Goal: Information Seeking & Learning: Learn about a topic

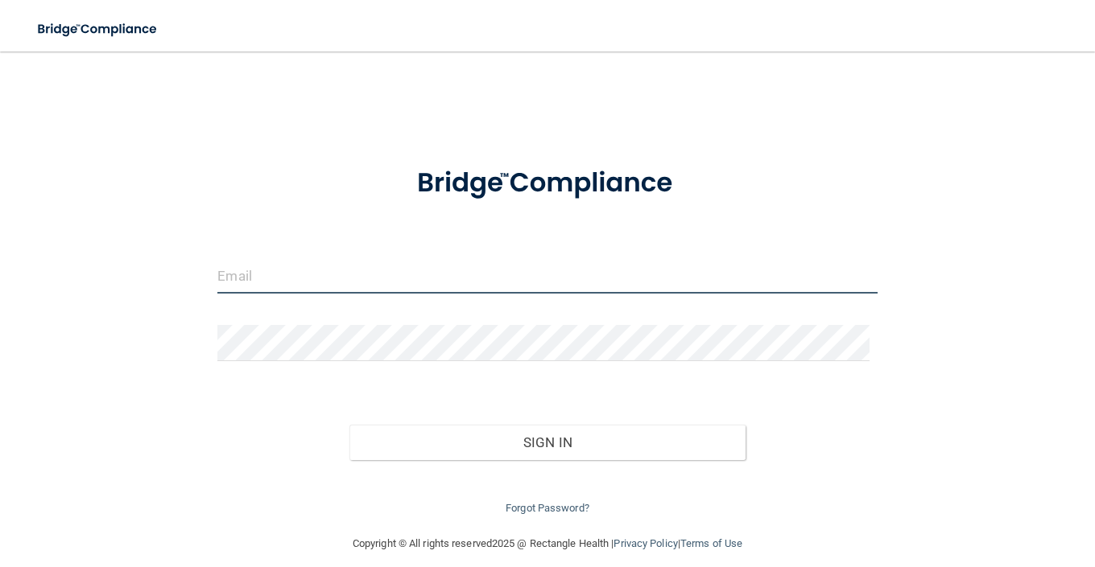
click at [266, 274] on input "email" at bounding box center [546, 276] width 659 height 36
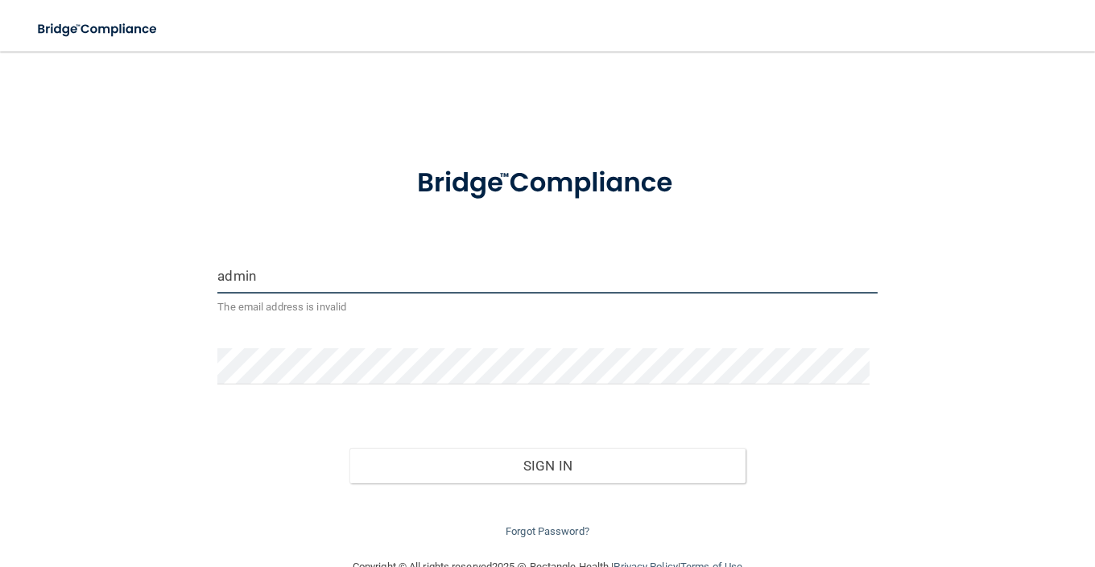
type input "[EMAIL_ADDRESS][DOMAIN_NAME]"
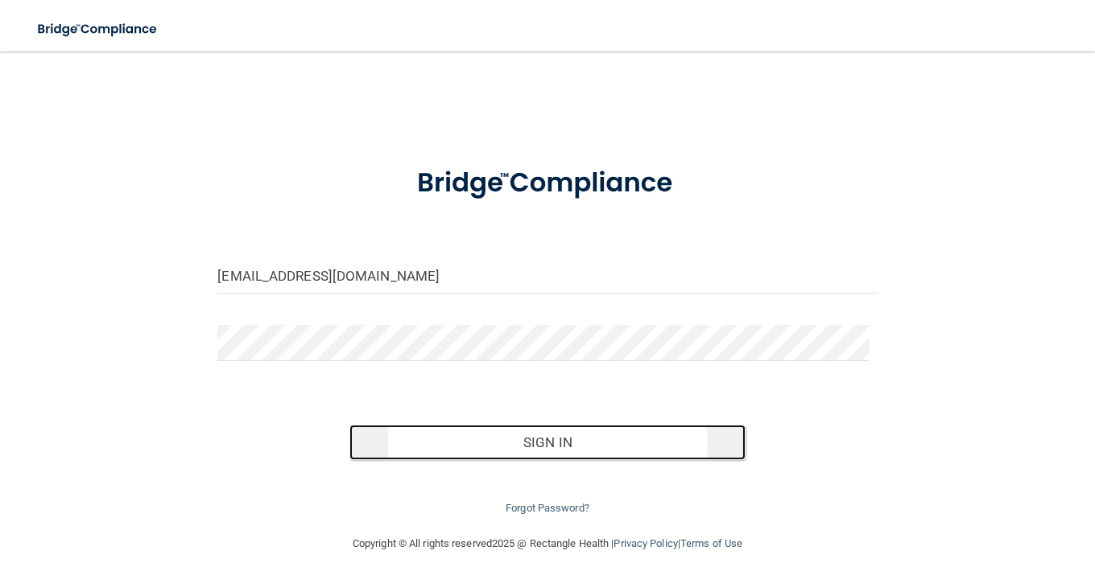
click at [545, 438] on button "Sign In" at bounding box center [547, 442] width 396 height 35
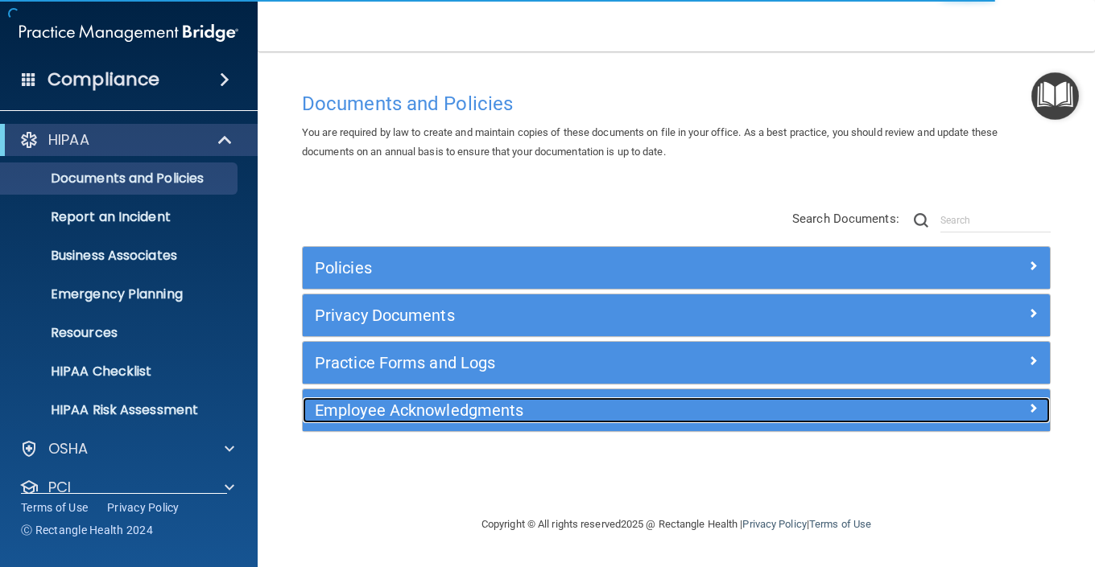
click at [419, 419] on h5 "Employee Acknowledgments" at bounding box center [583, 411] width 536 height 18
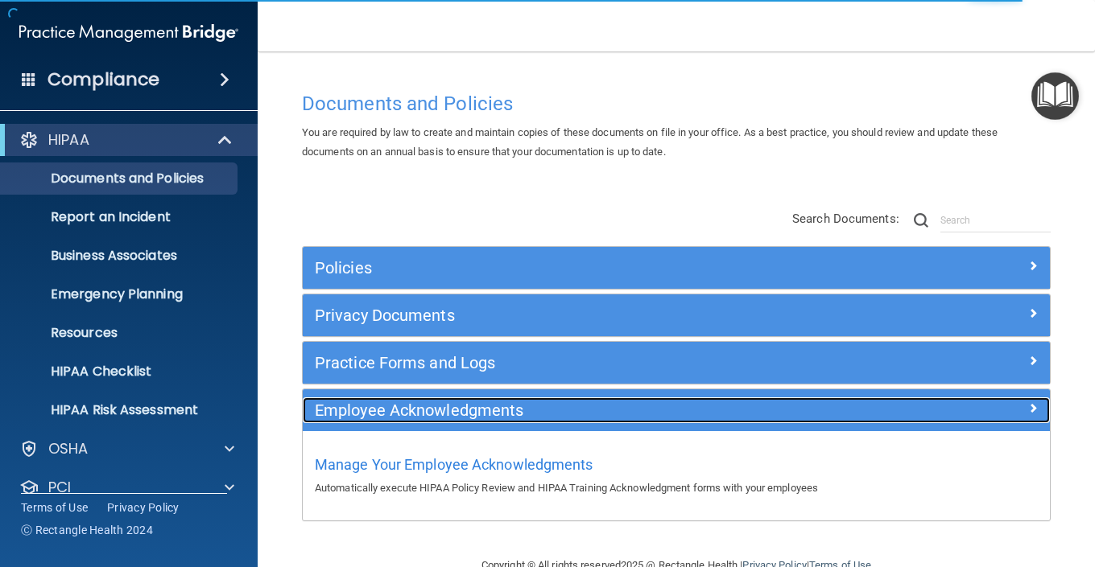
scroll to position [37, 0]
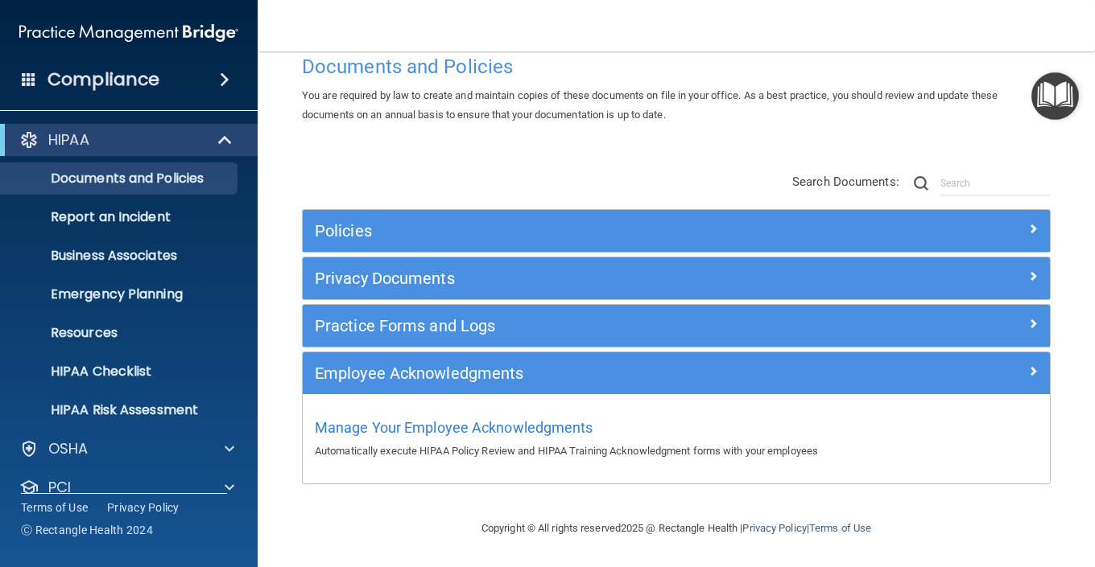
click at [99, 82] on h4 "Compliance" at bounding box center [103, 79] width 112 height 23
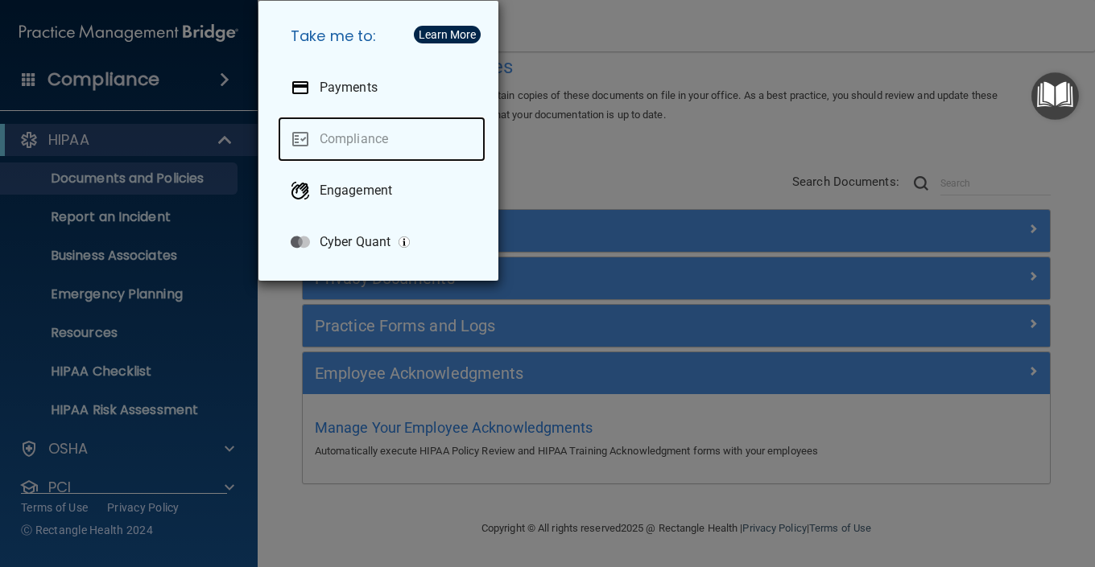
click at [323, 132] on link "Compliance" at bounding box center [382, 139] width 208 height 45
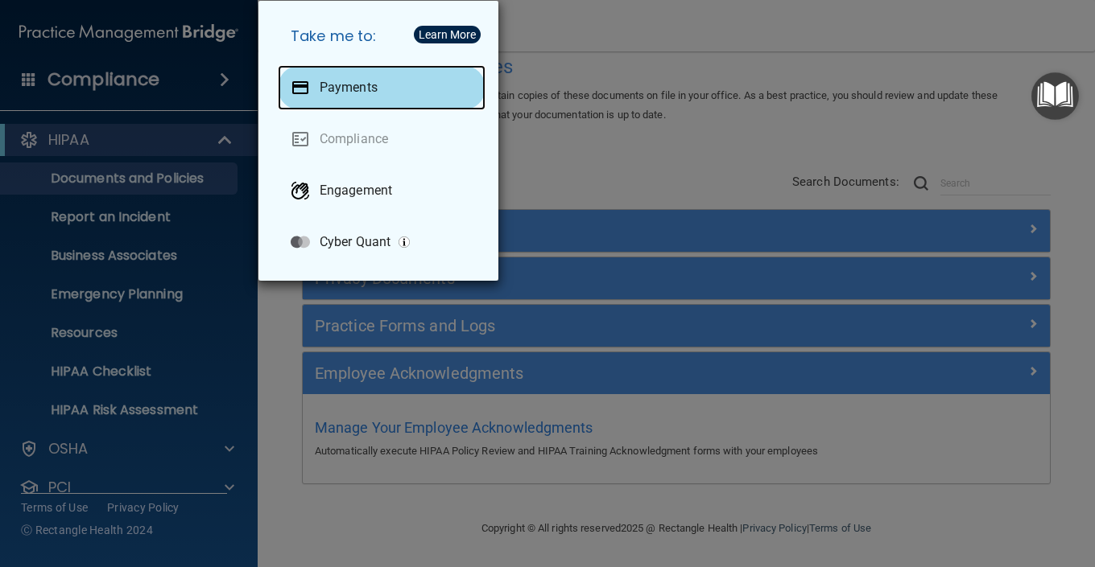
click at [349, 79] on div "Payments" at bounding box center [382, 87] width 208 height 45
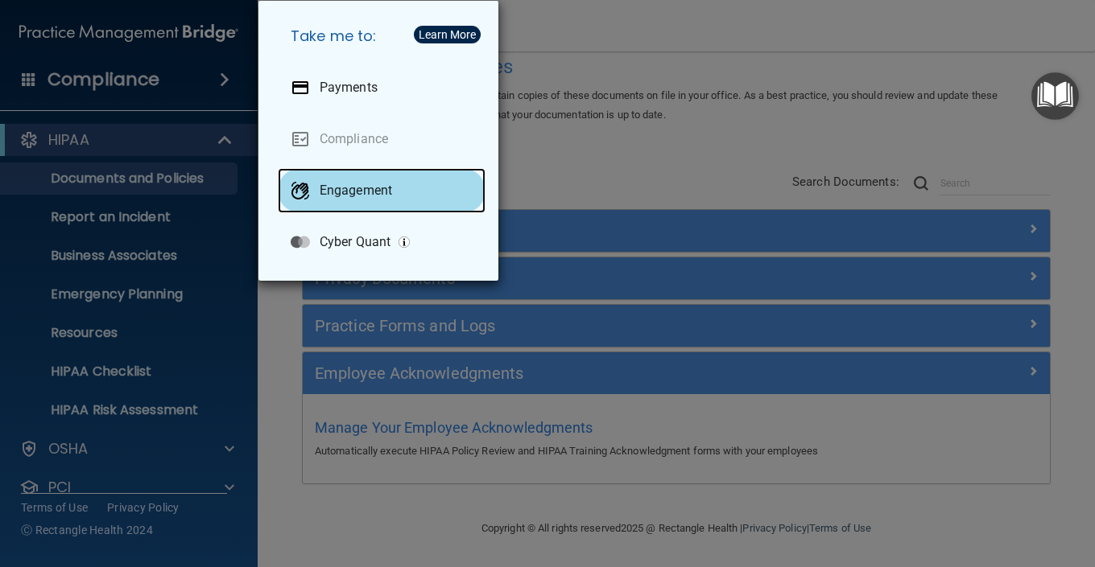
click at [358, 188] on p "Engagement" at bounding box center [356, 191] width 72 height 16
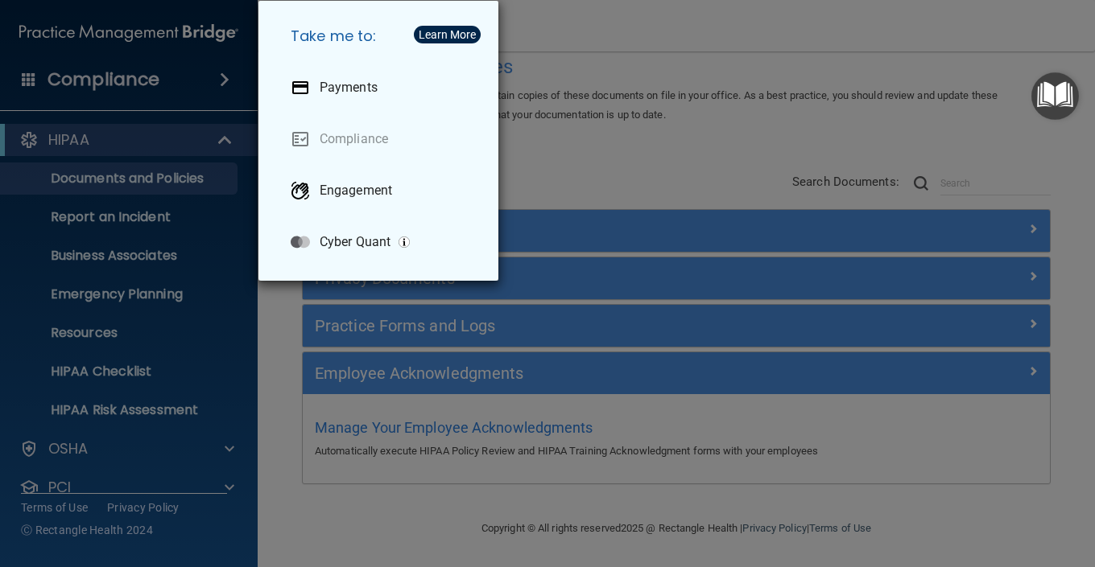
click at [175, 222] on div "Take me to: Payments Compliance Engagement Cyber Quant" at bounding box center [547, 283] width 1095 height 567
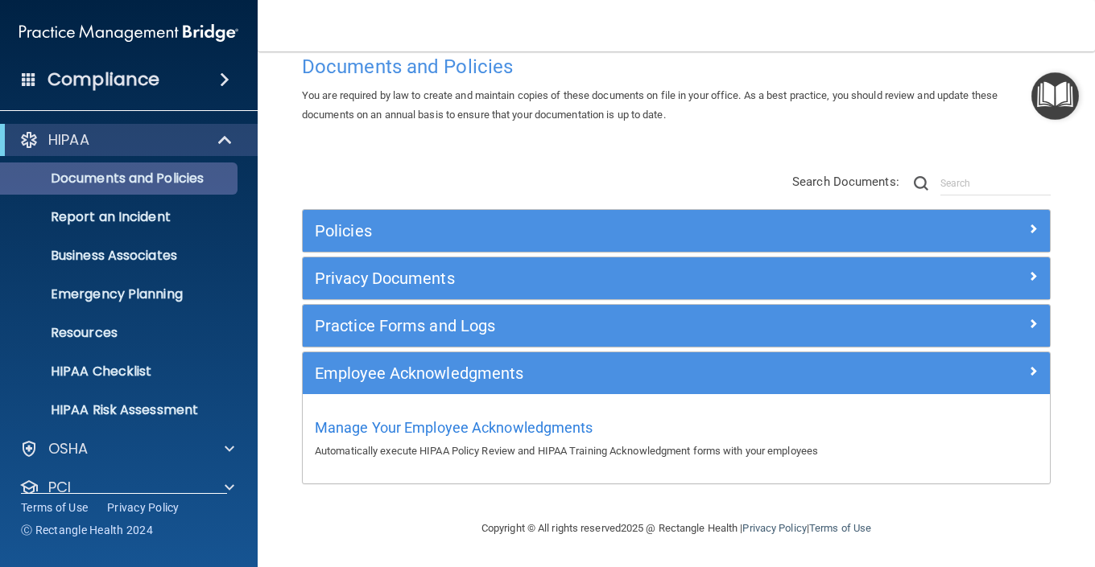
scroll to position [80, 0]
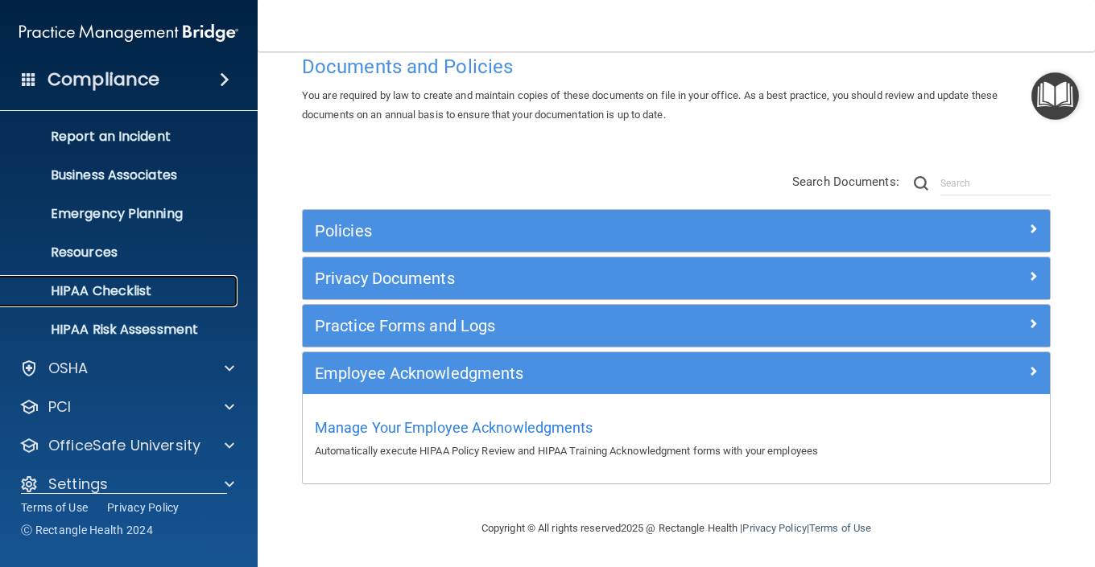
click at [136, 289] on p "HIPAA Checklist" at bounding box center [120, 291] width 220 height 16
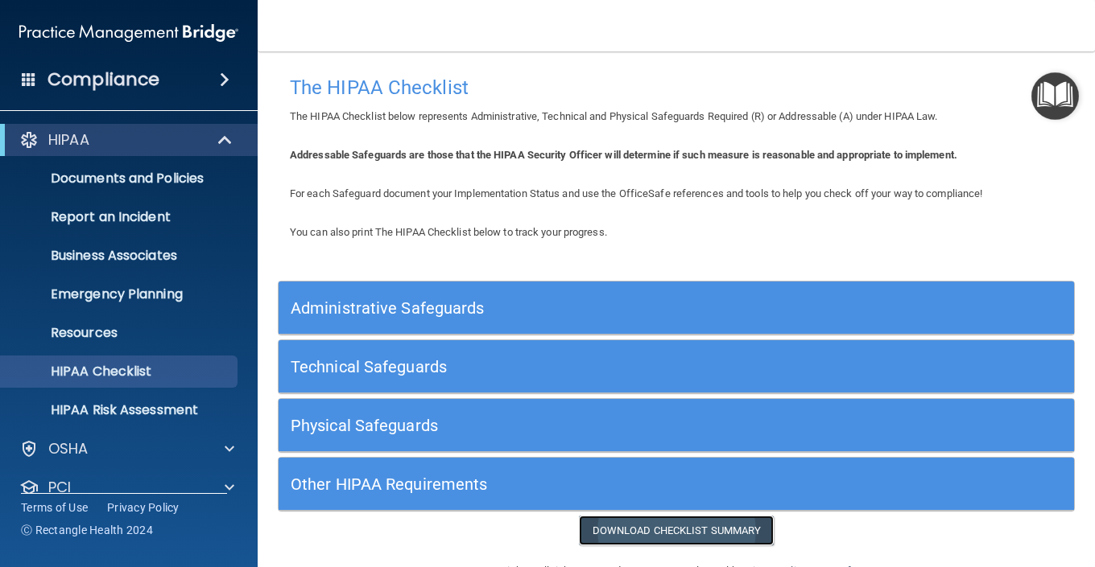
click at [613, 529] on link "Download Checklist Summary" at bounding box center [677, 531] width 196 height 30
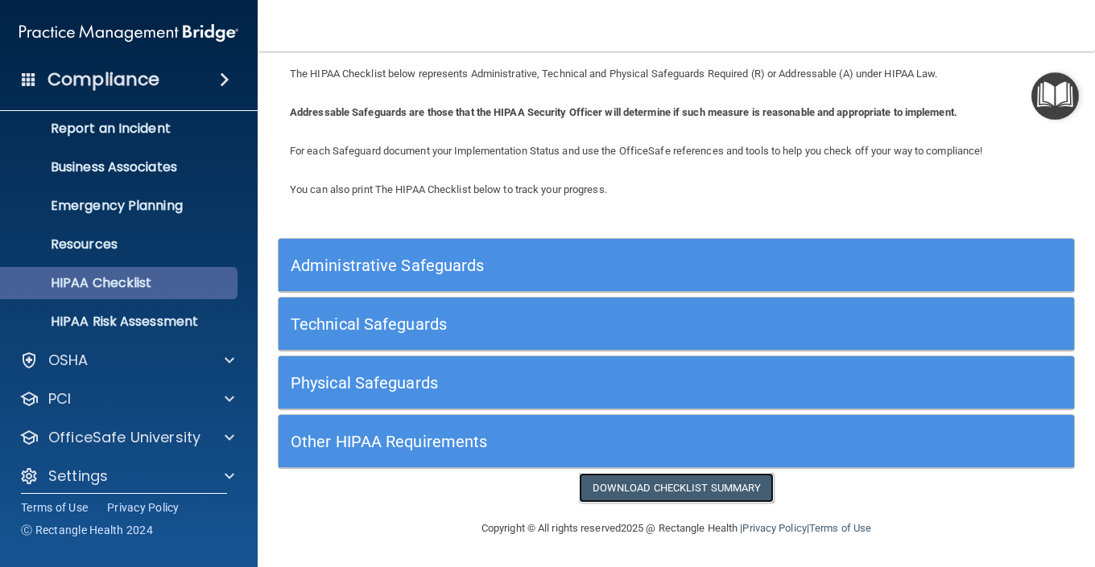
scroll to position [101, 0]
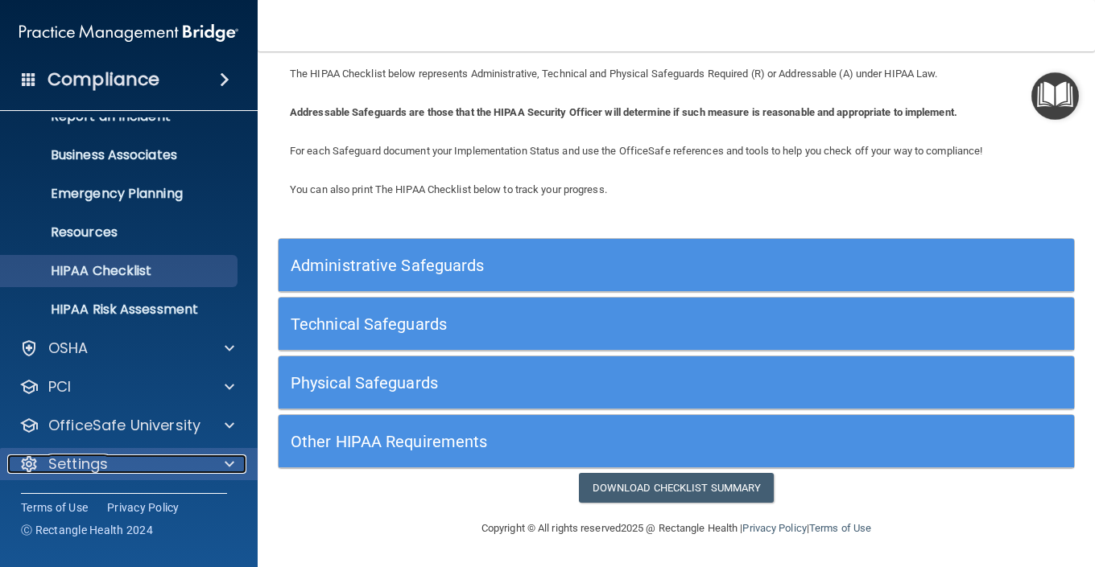
click at [228, 461] on span at bounding box center [230, 464] width 10 height 19
click at [89, 465] on p "Settings" at bounding box center [78, 464] width 60 height 19
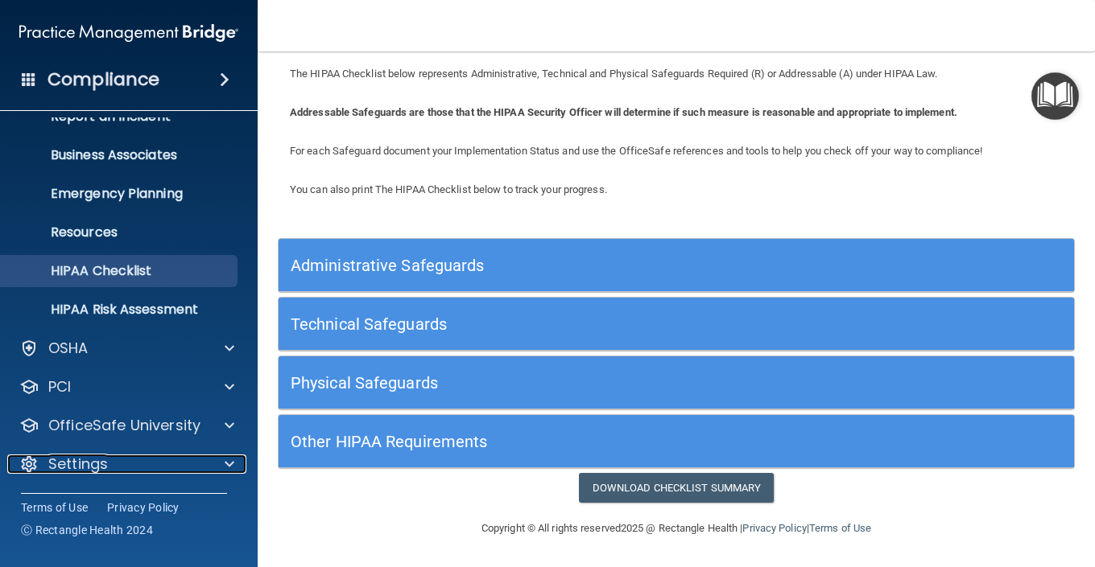
scroll to position [0, 0]
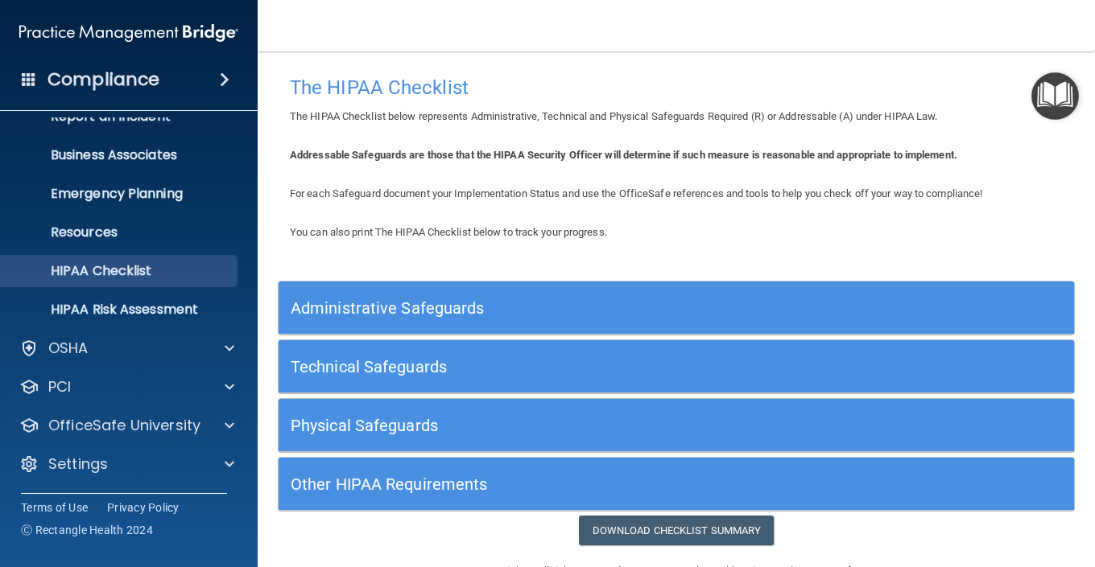
click at [145, 85] on h4 "Compliance" at bounding box center [103, 79] width 112 height 23
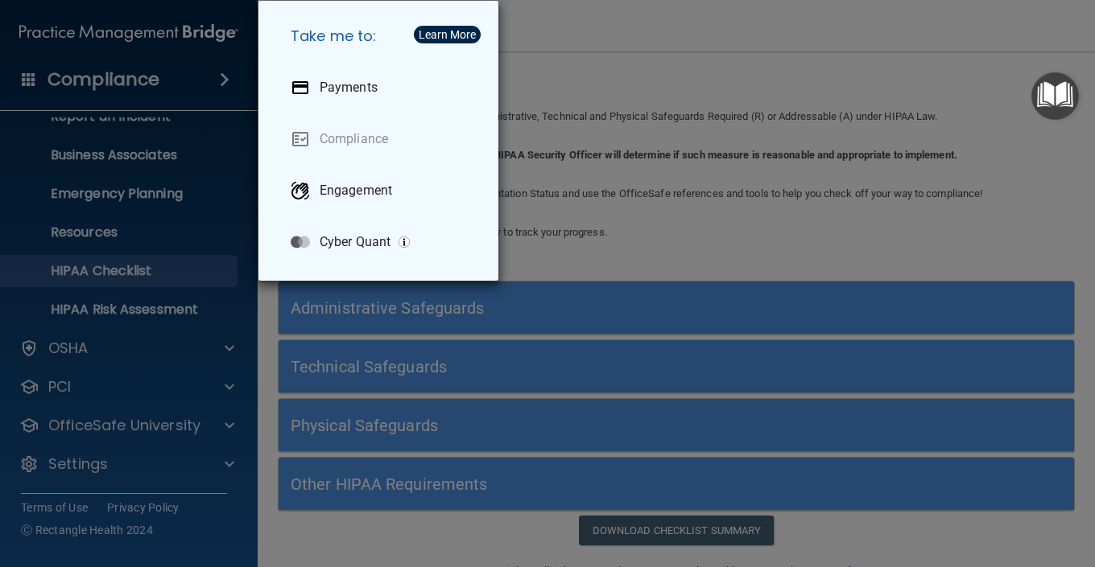
click at [680, 205] on div "Take me to: Payments Compliance Engagement Cyber Quant" at bounding box center [547, 283] width 1095 height 567
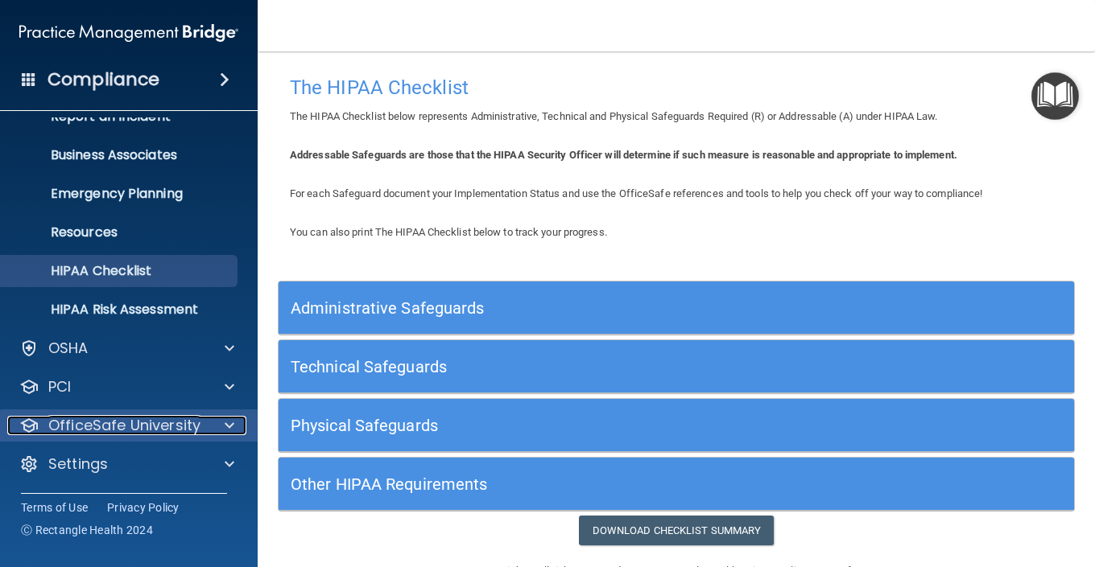
click at [233, 427] on span at bounding box center [230, 425] width 10 height 19
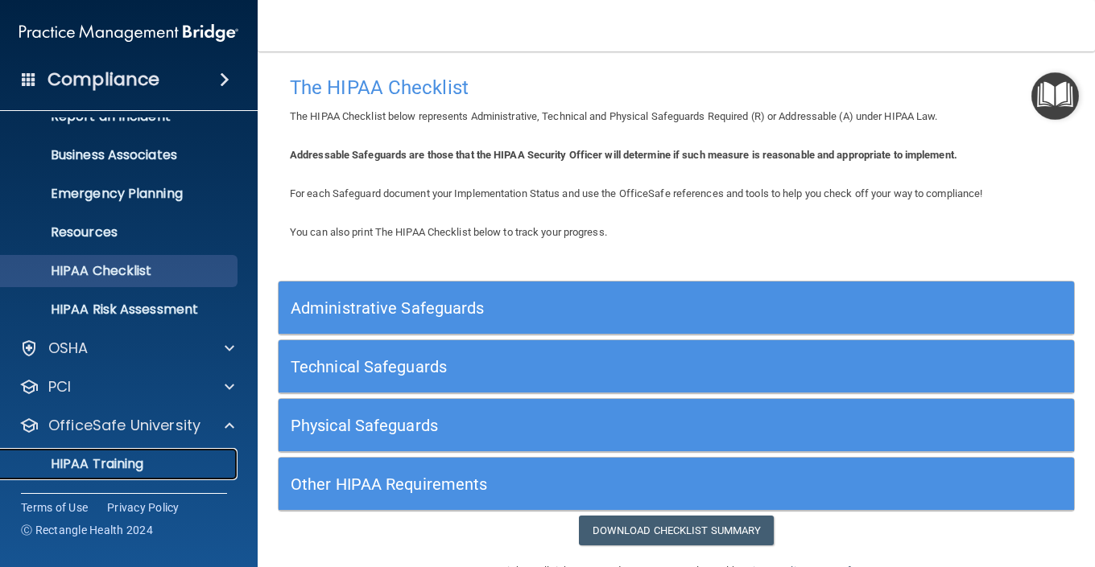
click at [99, 465] on p "HIPAA Training" at bounding box center [76, 464] width 133 height 16
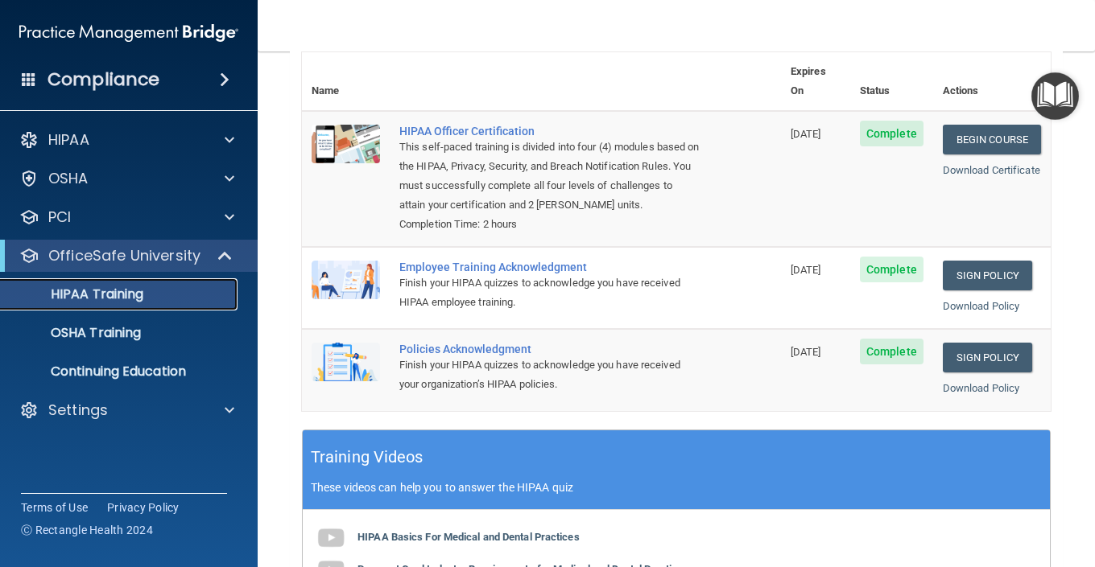
scroll to position [72, 0]
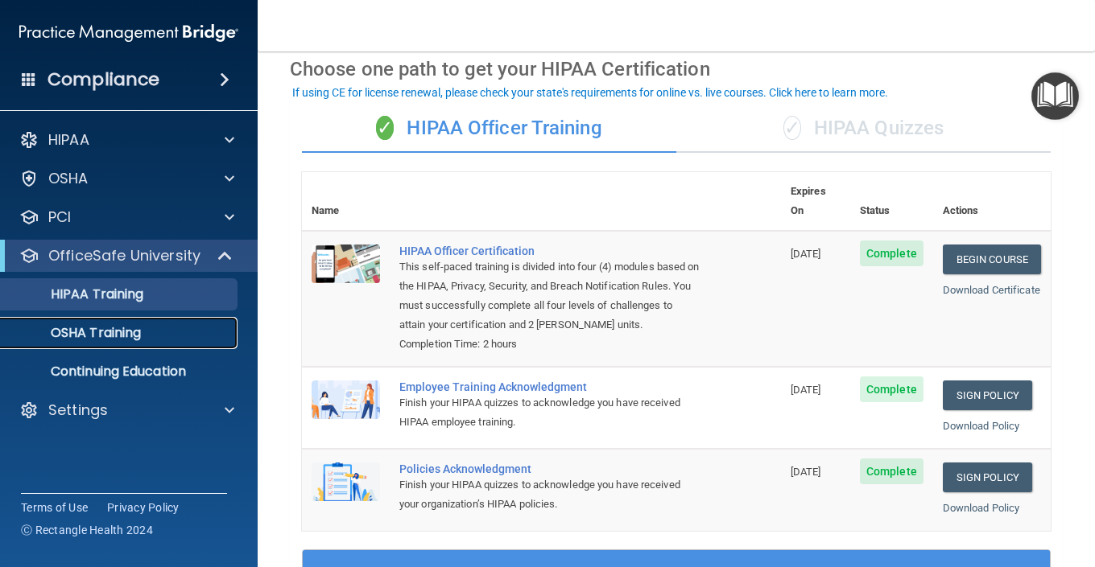
click at [129, 334] on p "OSHA Training" at bounding box center [75, 333] width 130 height 16
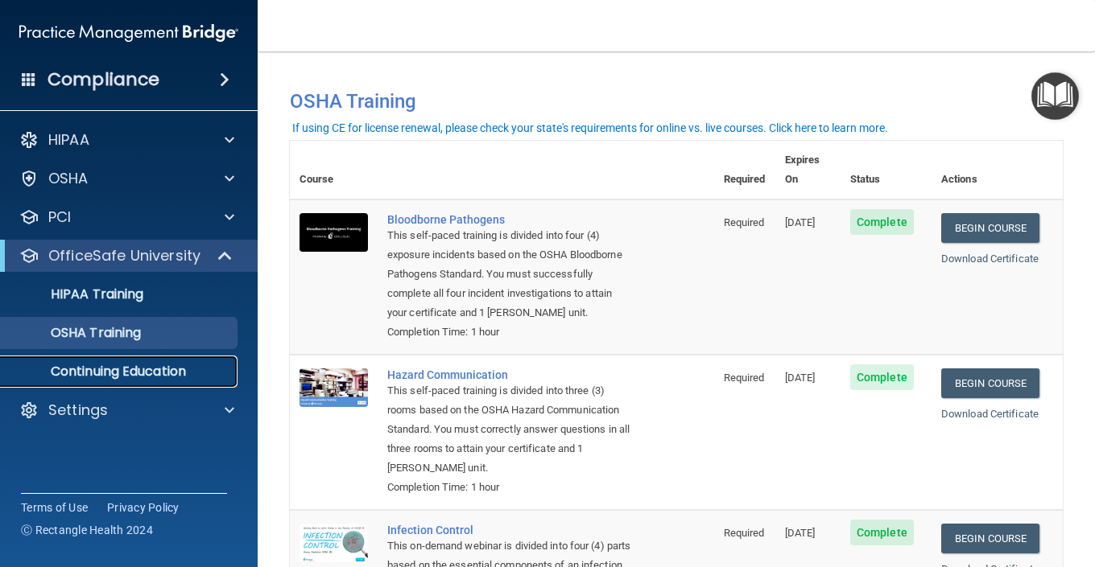
click at [163, 370] on p "Continuing Education" at bounding box center [120, 372] width 220 height 16
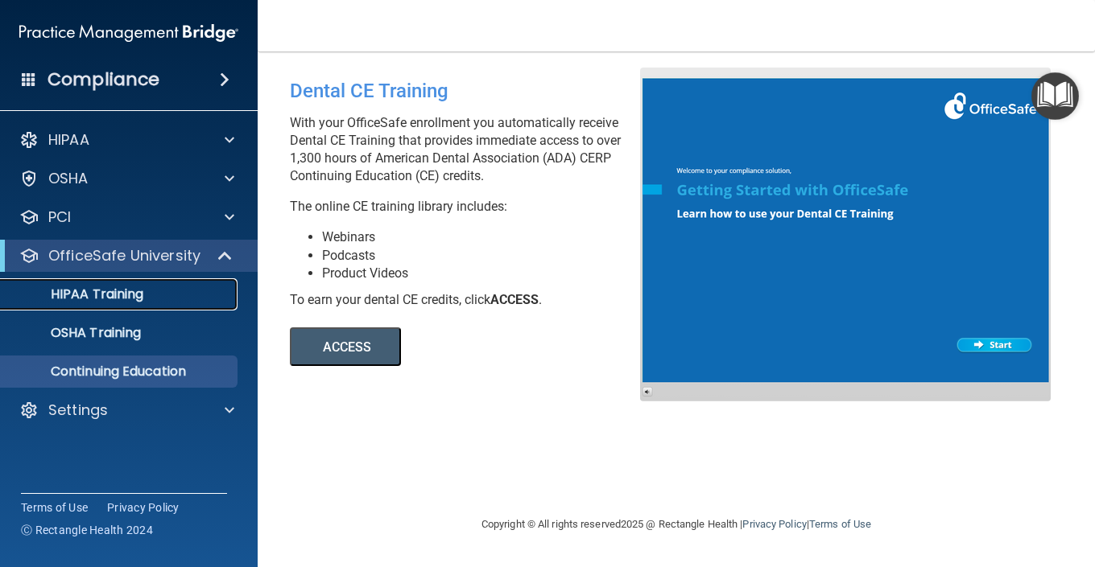
click at [139, 301] on p "HIPAA Training" at bounding box center [76, 295] width 133 height 16
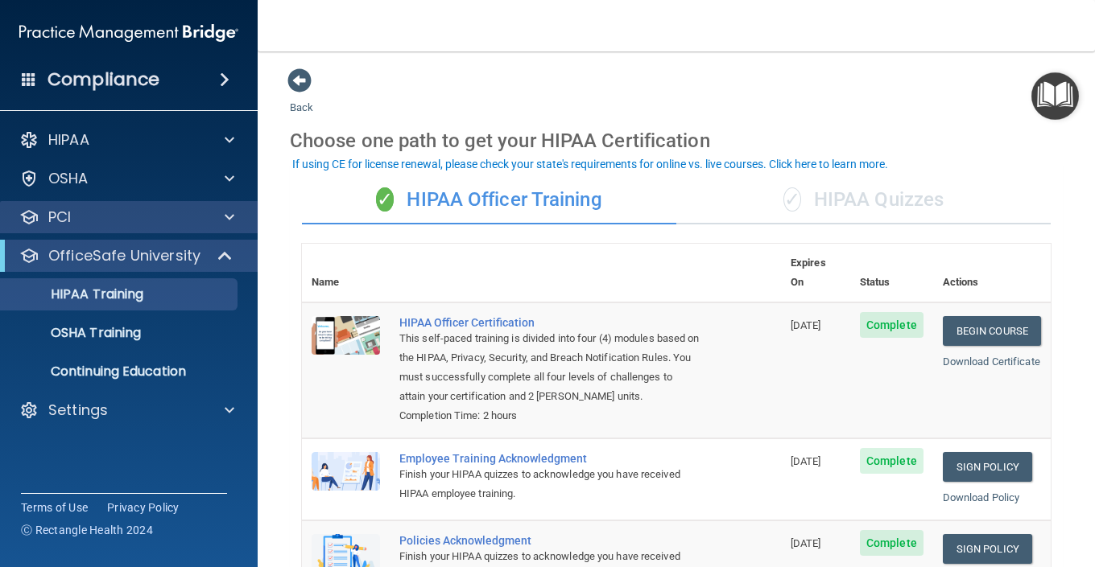
click at [81, 206] on div "PCI" at bounding box center [129, 217] width 258 height 32
click at [223, 212] on div at bounding box center [227, 217] width 40 height 19
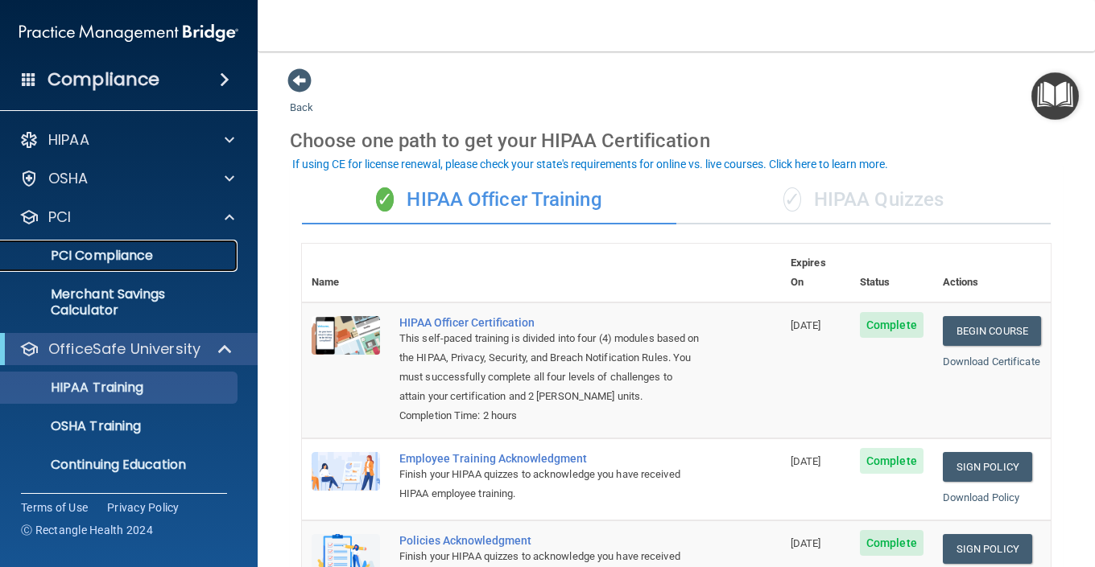
click at [151, 254] on p "PCI Compliance" at bounding box center [120, 256] width 220 height 16
click at [226, 82] on span at bounding box center [225, 79] width 10 height 19
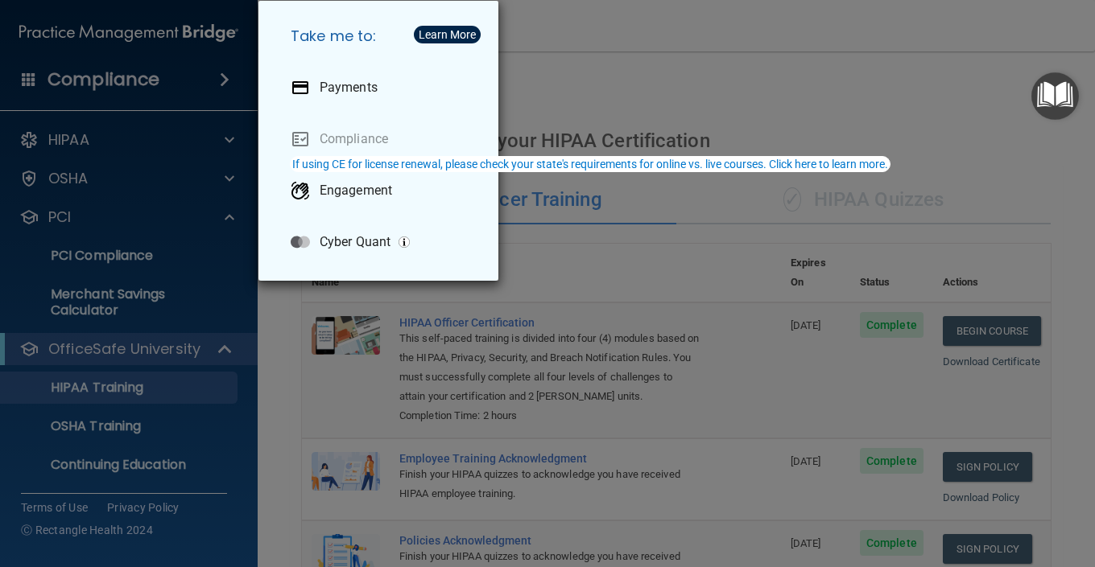
click at [995, 350] on div "Take me to: Payments Compliance Engagement Cyber Quant" at bounding box center [547, 283] width 1095 height 567
